Goal: Check status: Check status

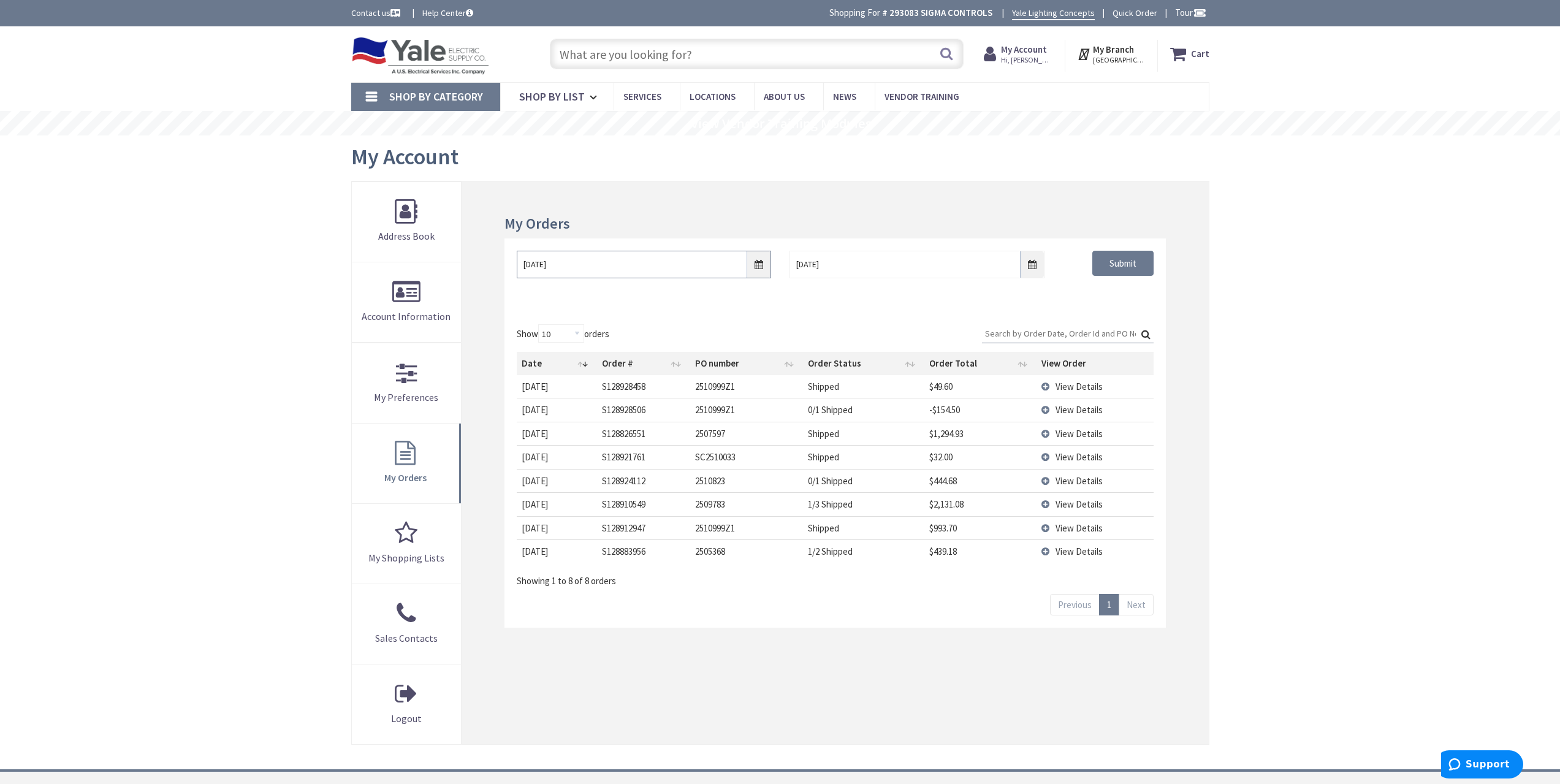
click at [757, 260] on input "[DATE]" at bounding box center [644, 264] width 254 height 27
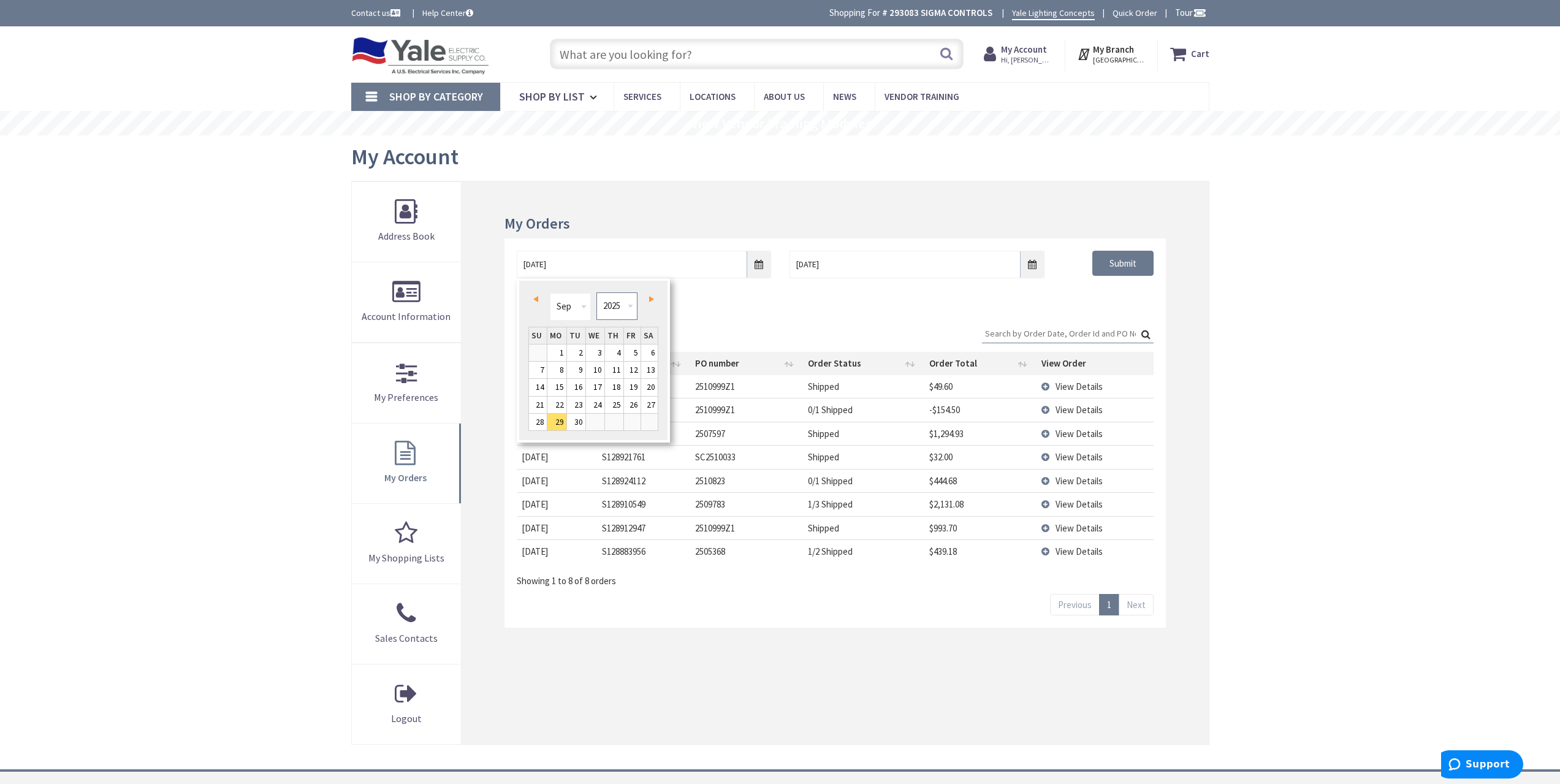
click at [619, 304] on select "1980 1981 1982 1983 1984 1985 1986 1987 1988 1989 1990 1991 1992 1993 1994 1995…" at bounding box center [617, 305] width 41 height 27
type input "[DATE]"
click at [1080, 301] on div "[DATE] [DATE] Submit" at bounding box center [835, 275] width 661 height 73
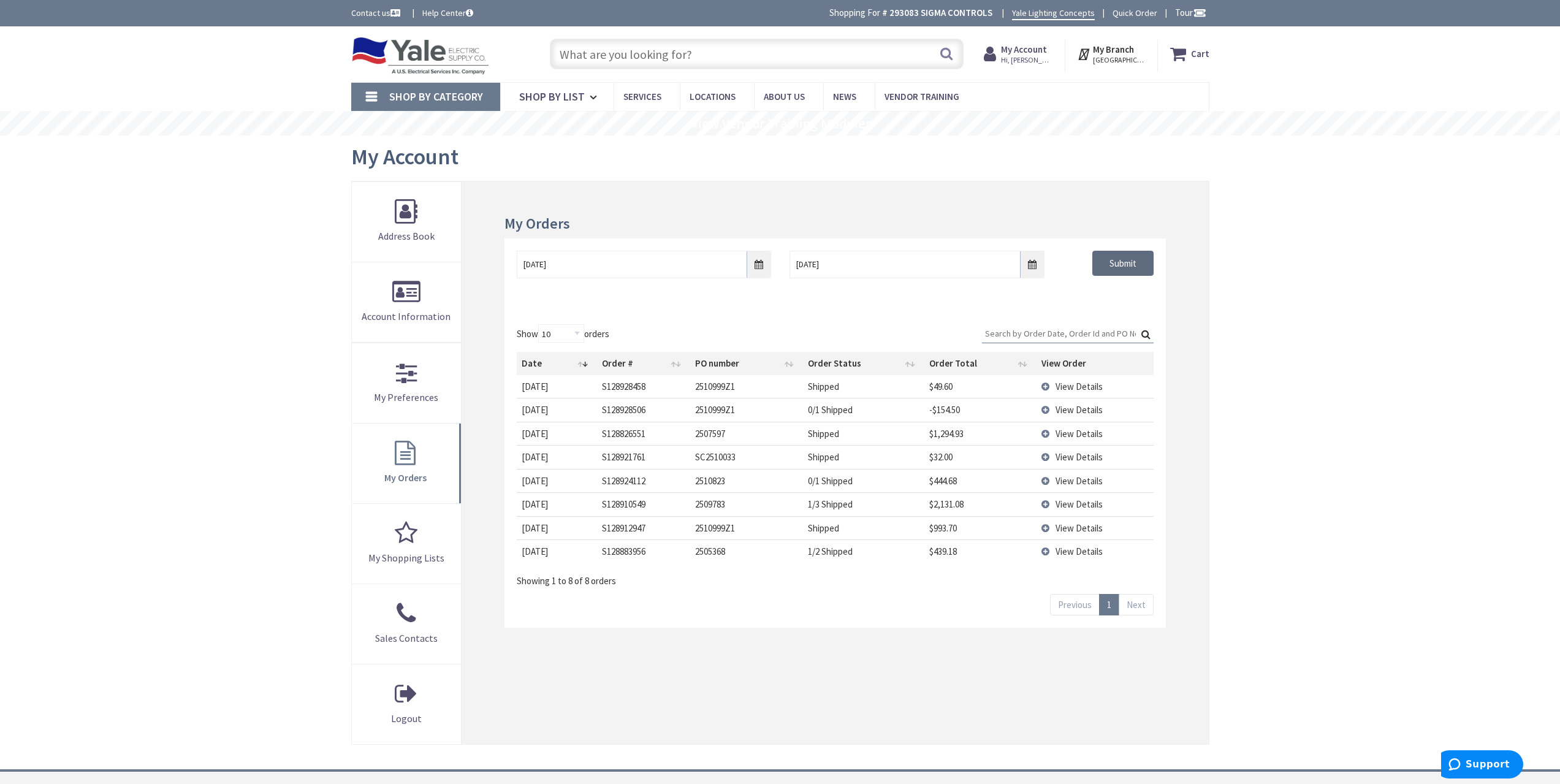
click at [1116, 259] on input "Submit" at bounding box center [1123, 263] width 61 height 26
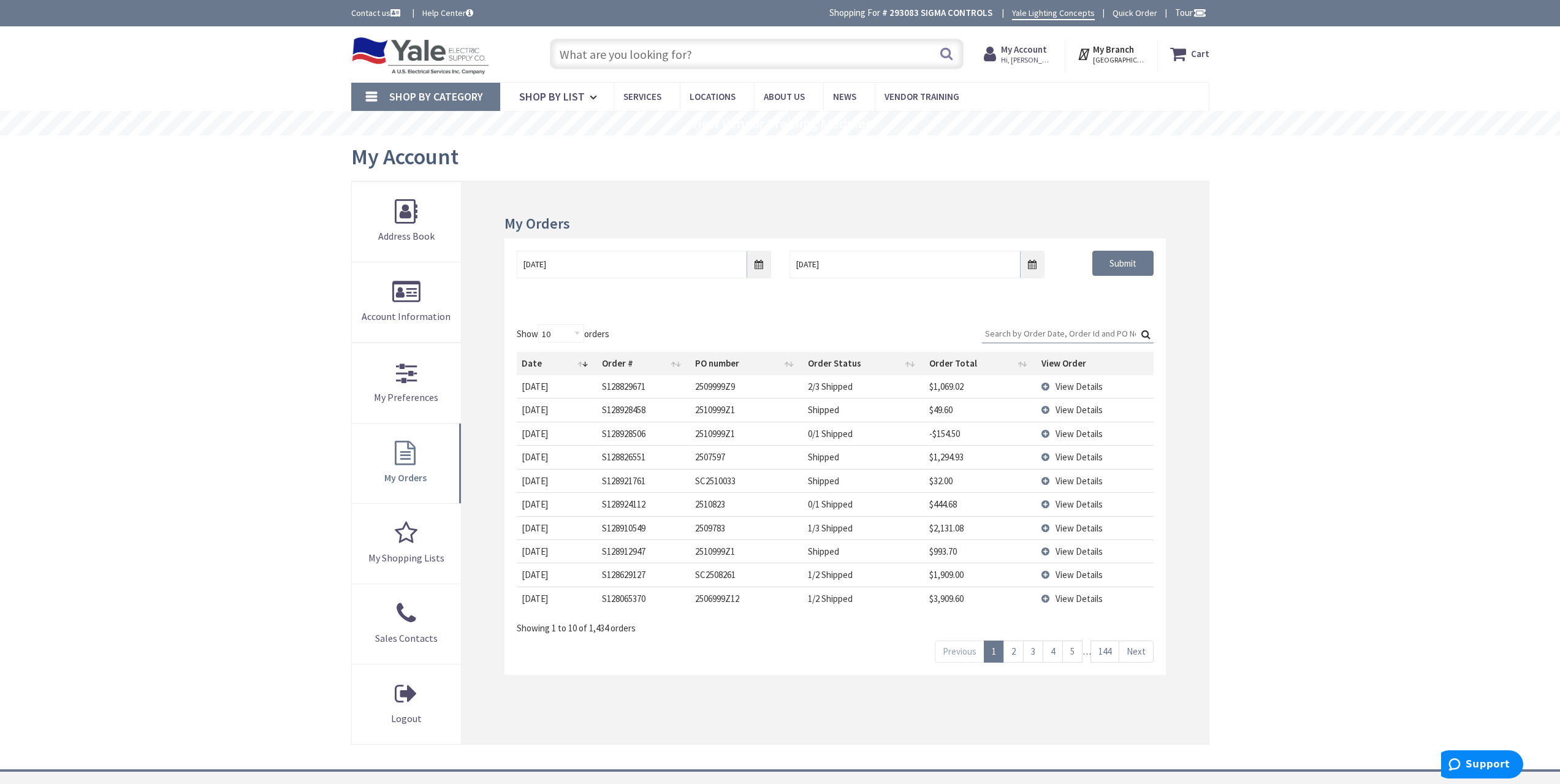
click at [1336, 487] on div "Skip to Content Toggle Nav Search Cart My Cart Close" at bounding box center [780, 515] width 1560 height 978
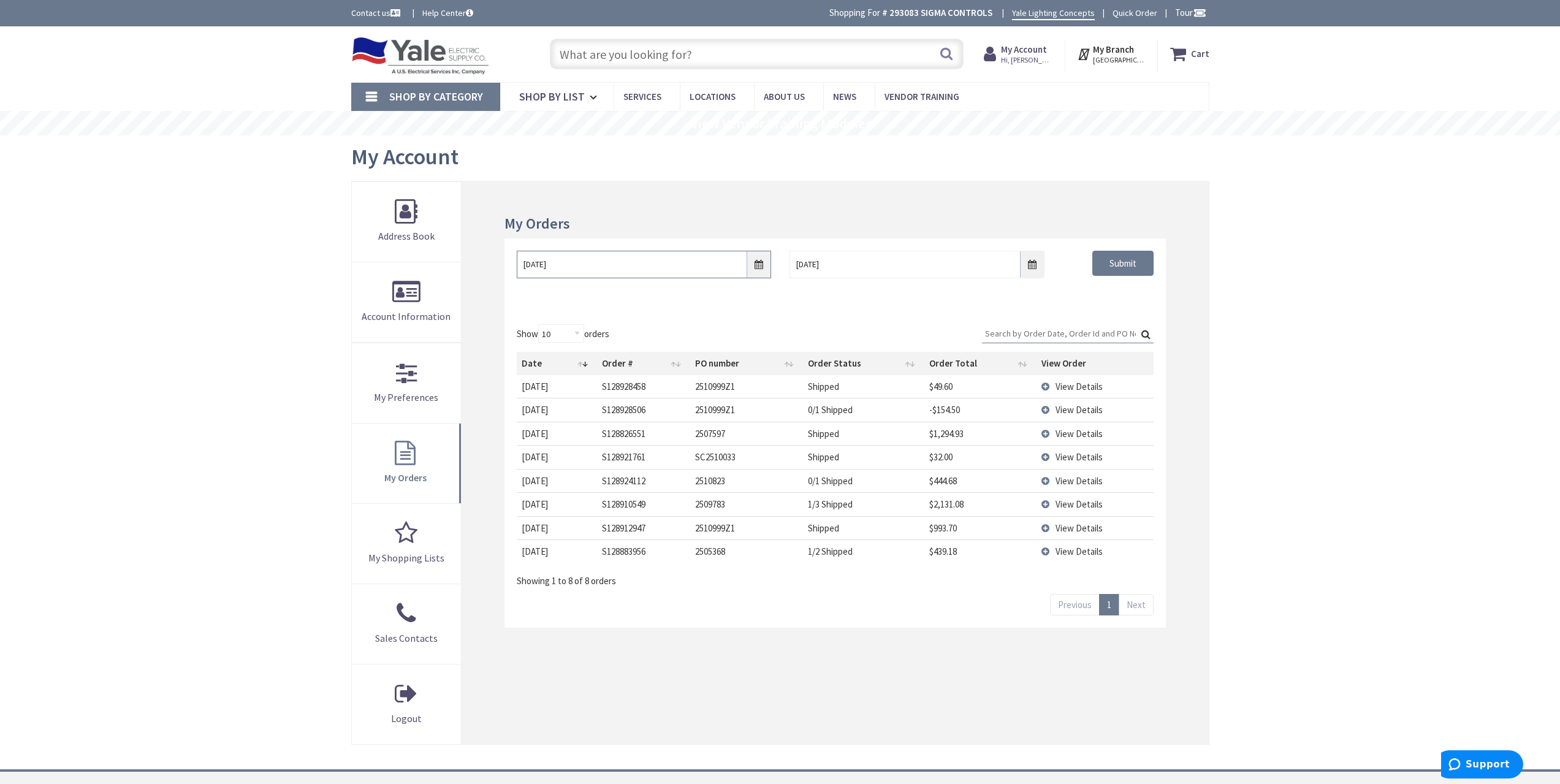
click at [752, 273] on input "[DATE]" at bounding box center [644, 264] width 254 height 27
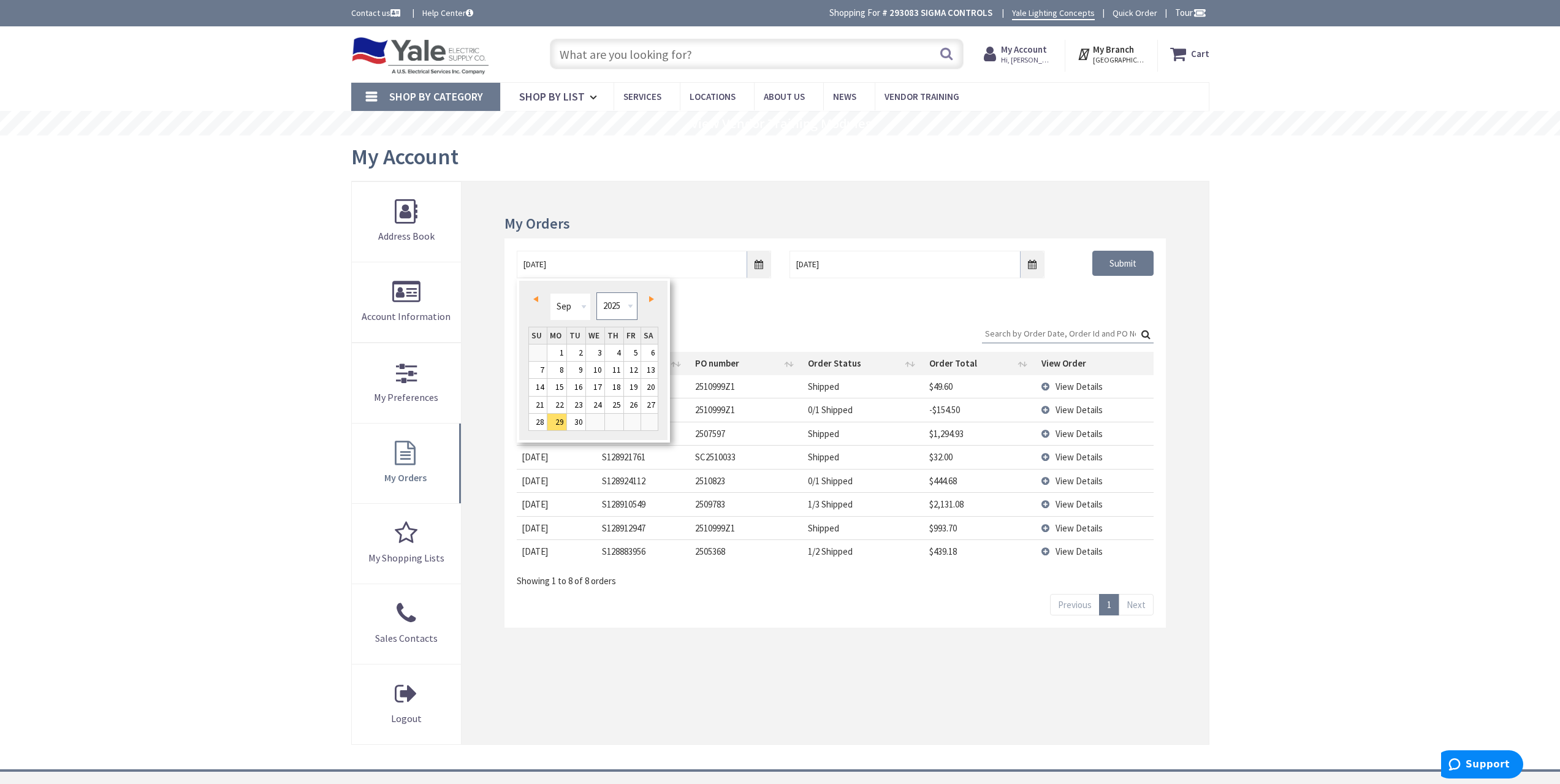
click at [624, 303] on select "1980 1981 1982 1983 1984 1985 1986 1987 1988 1989 1990 1991 1992 1993 1994 1995…" at bounding box center [617, 305] width 41 height 27
type input "[DATE]"
click at [1088, 301] on div "[DATE] [DATE] Submit" at bounding box center [835, 275] width 661 height 73
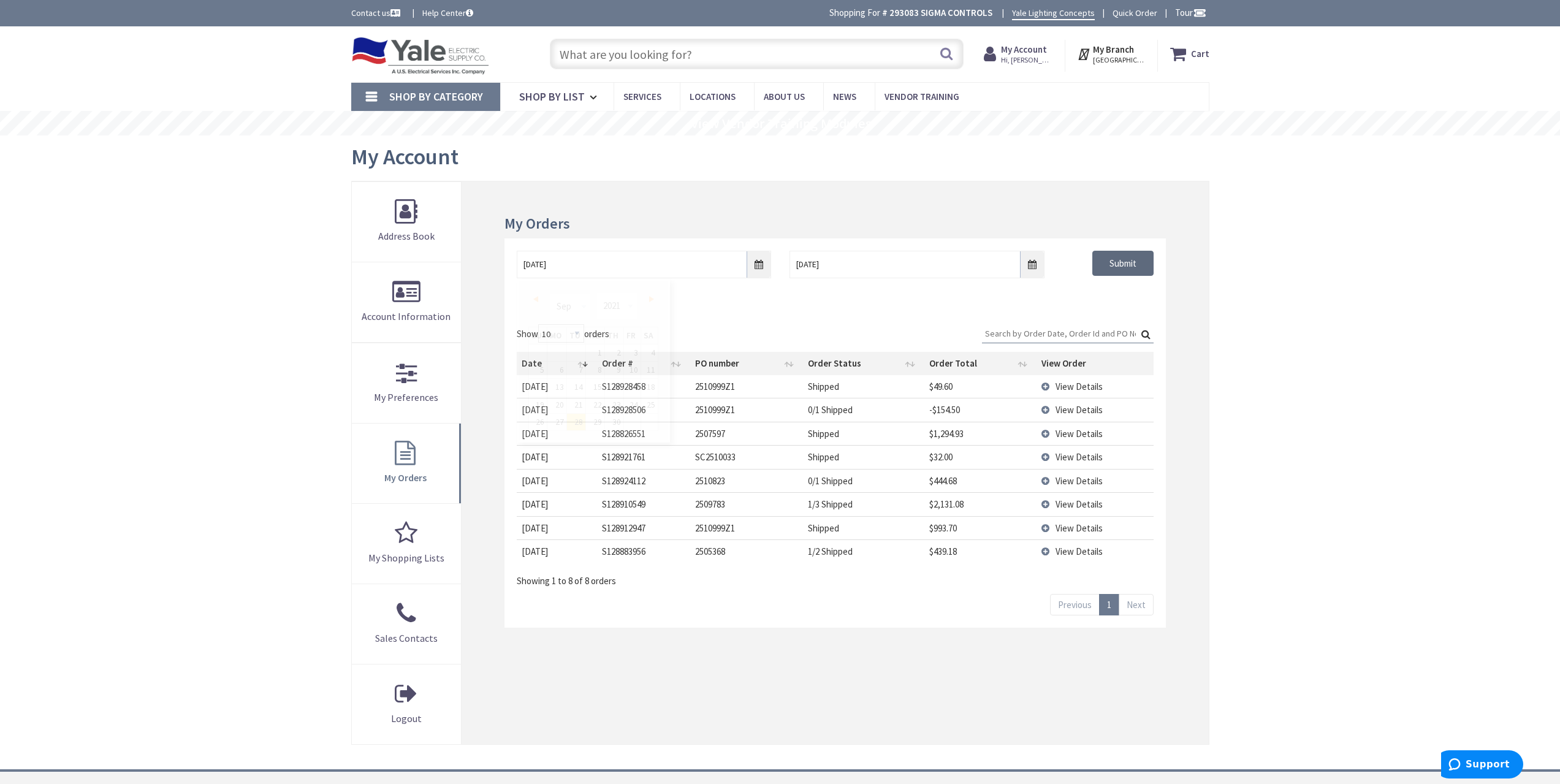
click at [1115, 270] on input "Submit" at bounding box center [1123, 263] width 61 height 26
click at [760, 257] on input "[DATE]" at bounding box center [644, 264] width 254 height 27
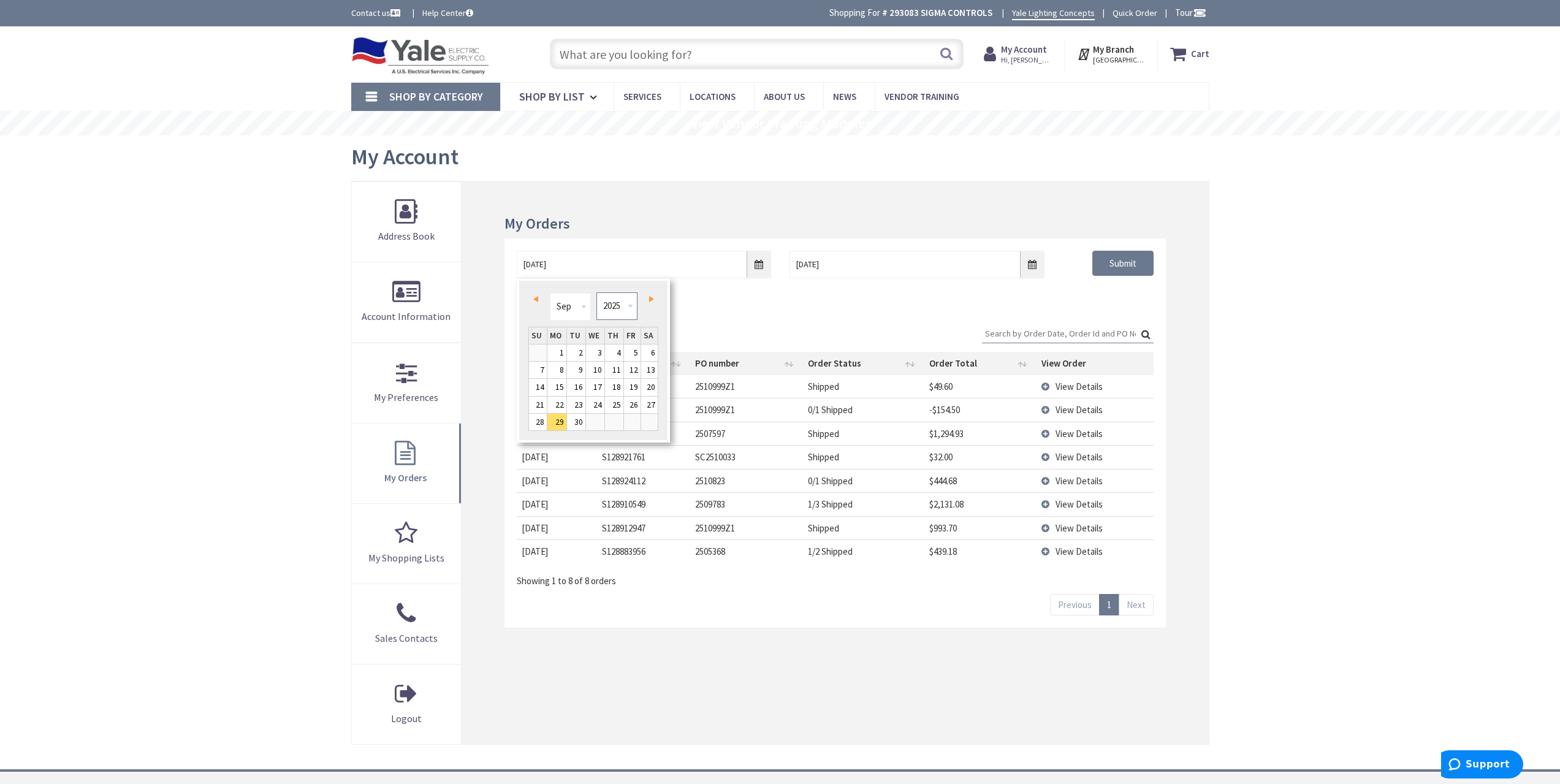
click at [613, 311] on select "1980 1981 1982 1983 1984 1985 1986 1987 1988 1989 1990 1991 1992 1993 1994 1995…" at bounding box center [617, 305] width 41 height 27
type input "[DATE]"
drag, startPoint x: 1145, startPoint y: 309, endPoint x: 1137, endPoint y: 264, distance: 45.7
click at [1144, 307] on div "[DATE] [DATE] Submit" at bounding box center [835, 275] width 661 height 73
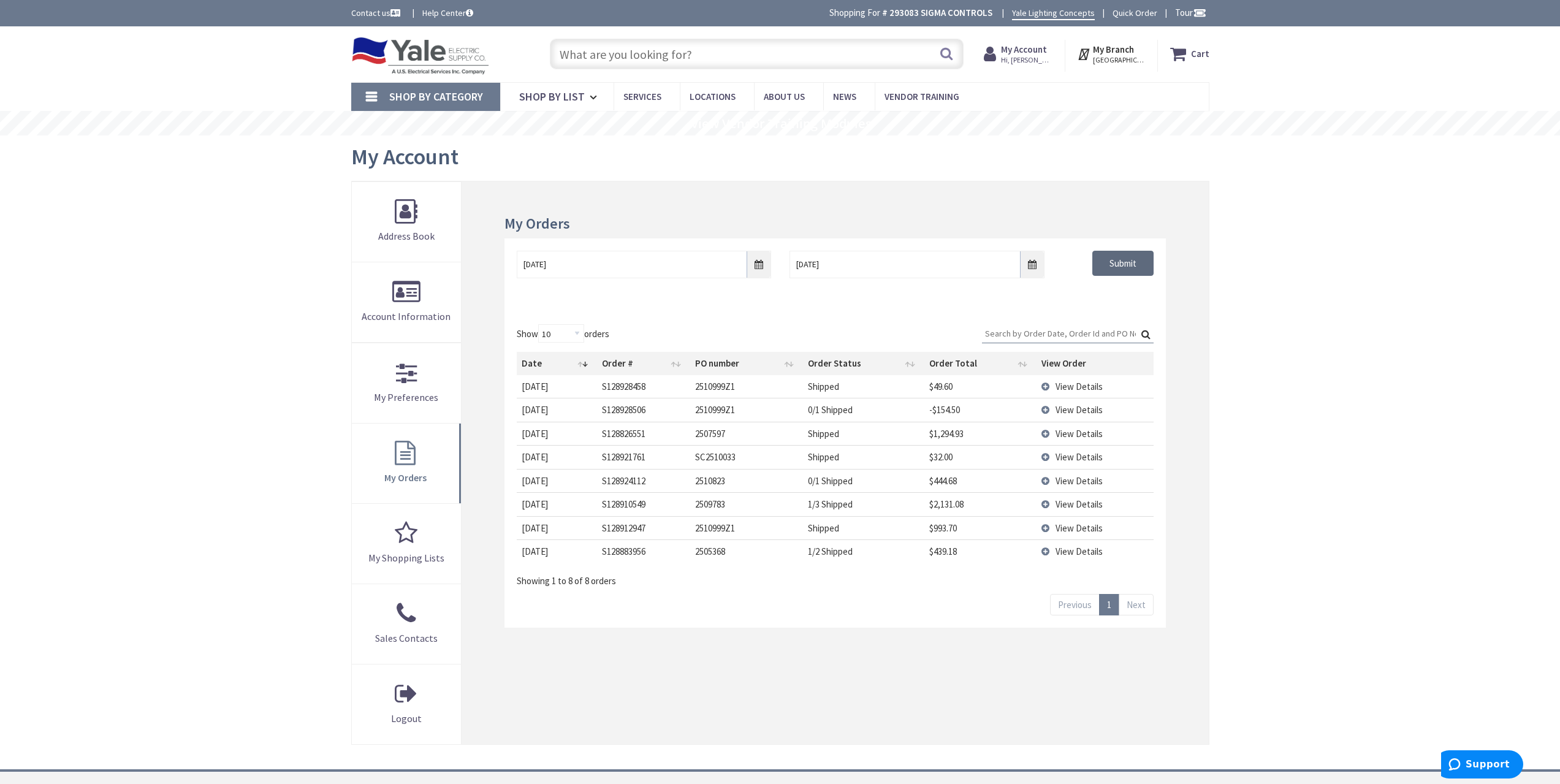
click at [1137, 263] on input "Submit" at bounding box center [1123, 263] width 61 height 26
